Goal: Task Accomplishment & Management: Manage account settings

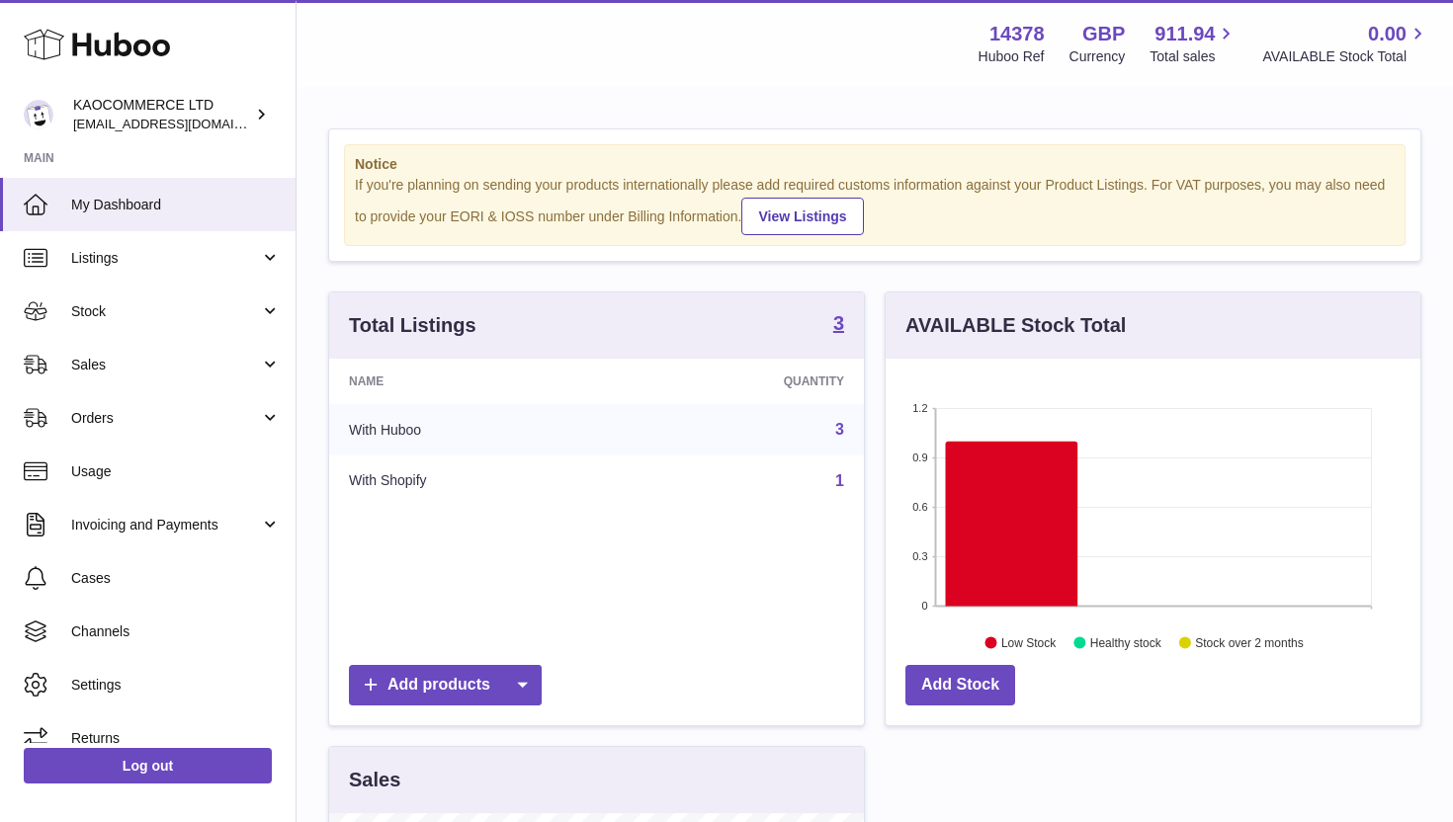
scroll to position [308, 535]
click at [152, 321] on link "Stock" at bounding box center [148, 311] width 296 height 53
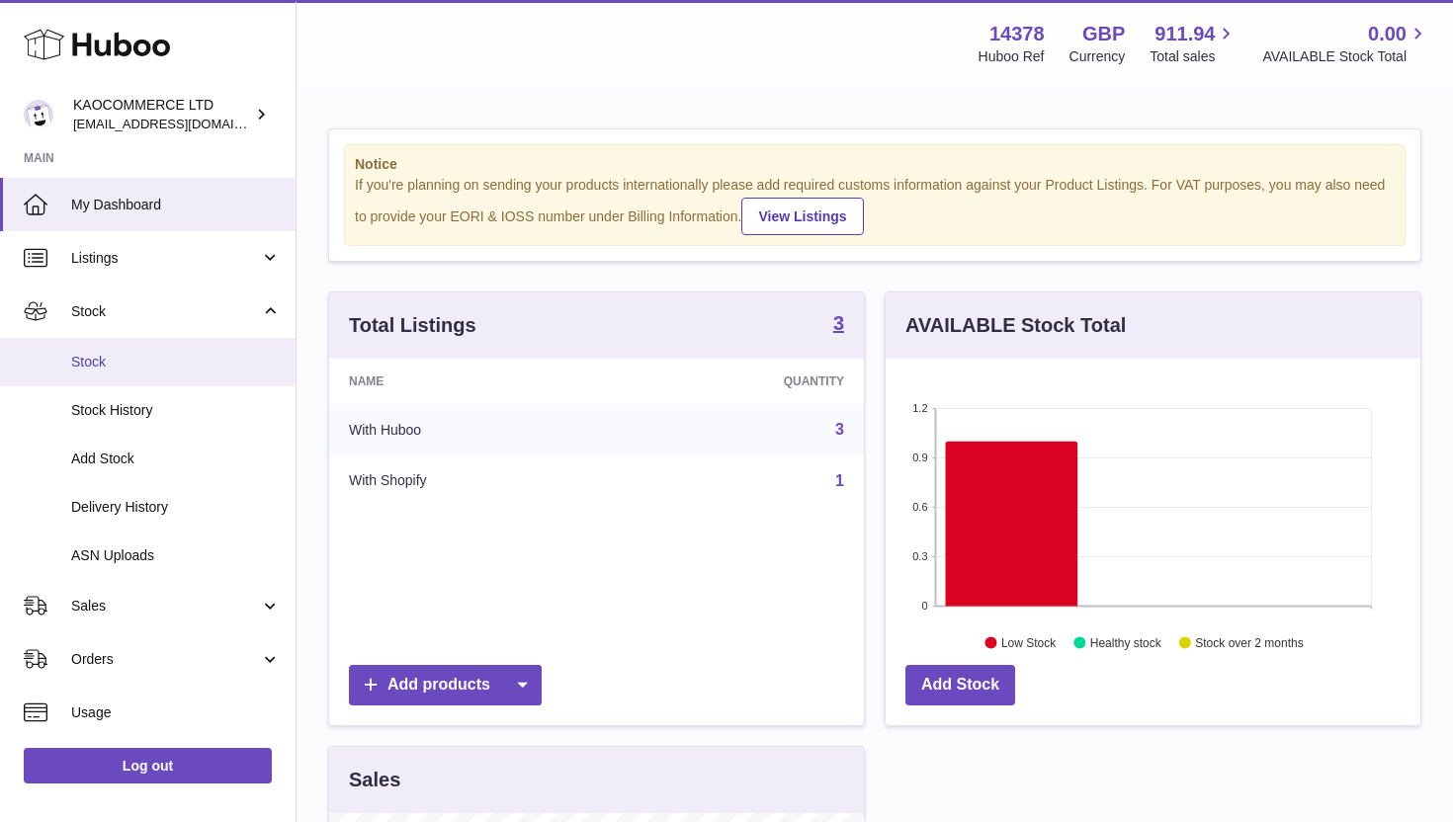
click at [138, 376] on link "Stock" at bounding box center [148, 362] width 296 height 48
